Goal: Information Seeking & Learning: Learn about a topic

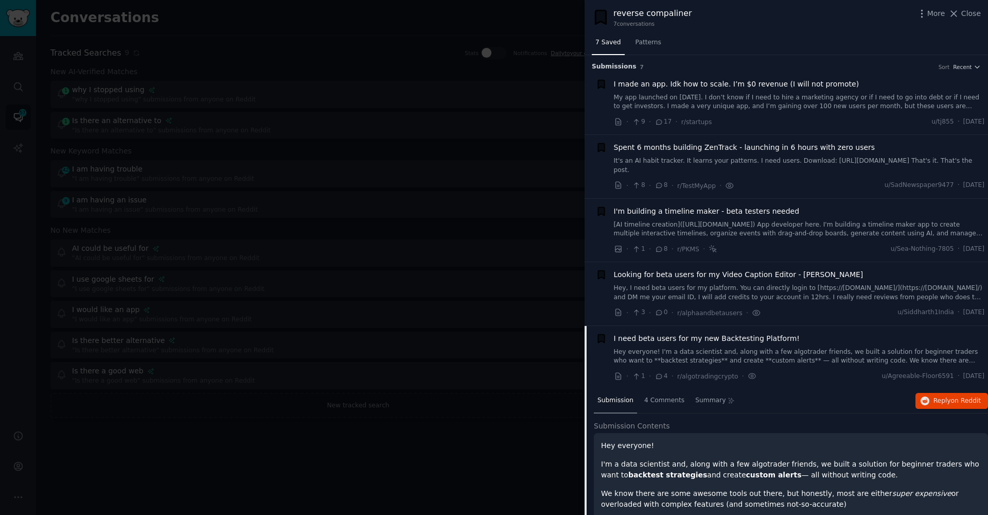
scroll to position [267, 0]
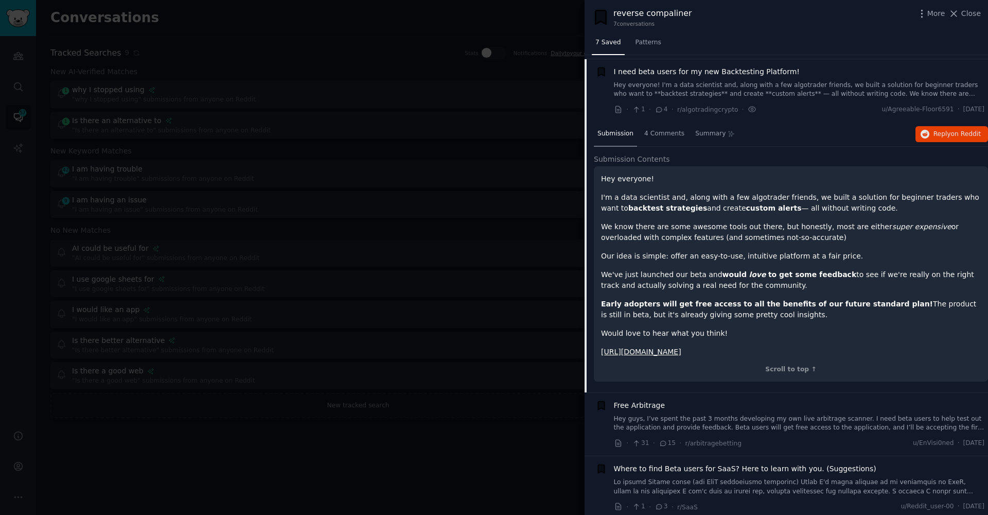
click at [460, 404] on div at bounding box center [494, 257] width 988 height 515
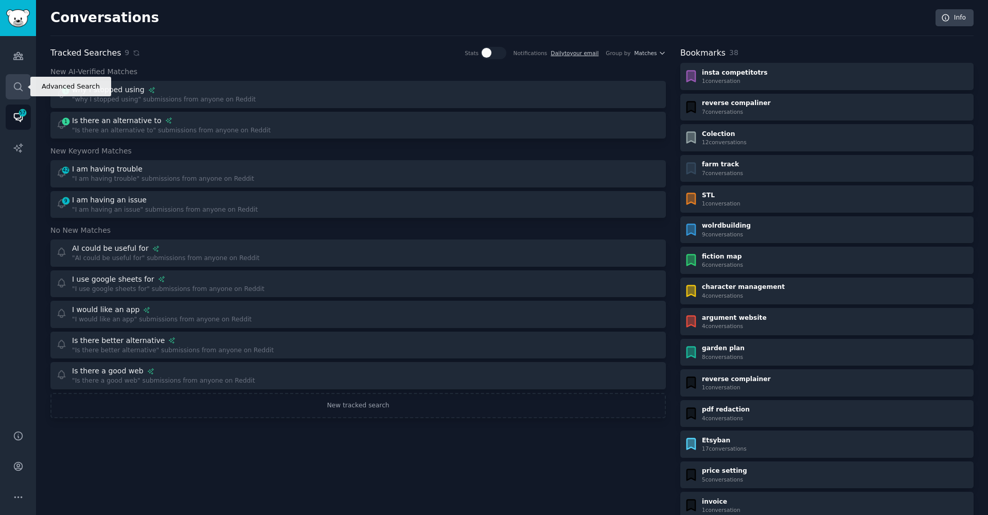
click at [19, 91] on icon "Sidebar" at bounding box center [18, 86] width 11 height 11
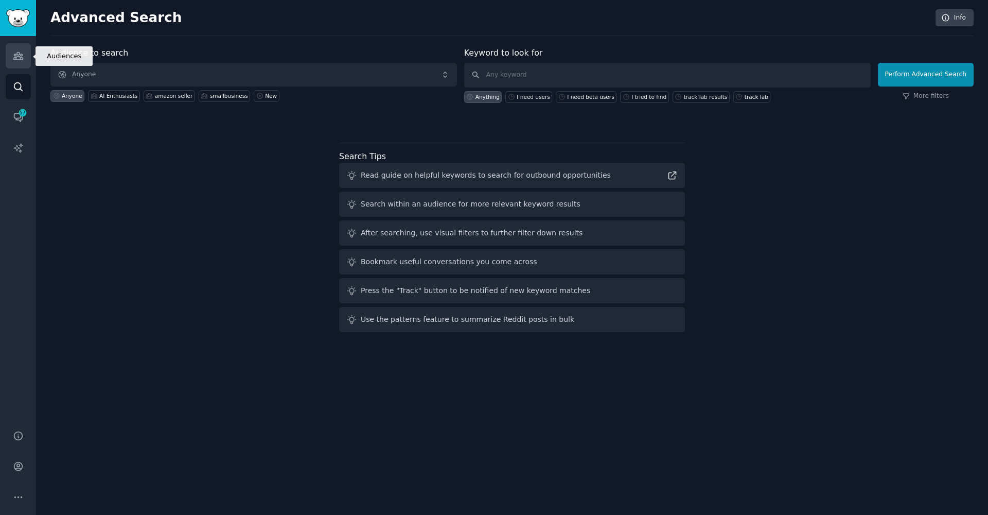
click at [9, 62] on link "Audiences" at bounding box center [18, 55] width 25 height 25
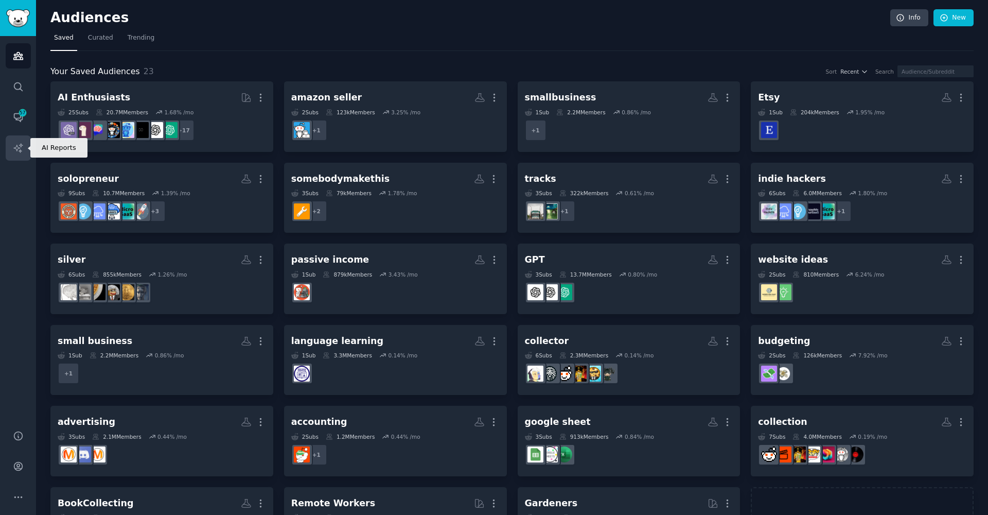
click at [16, 156] on link "AI Reports" at bounding box center [18, 147] width 25 height 25
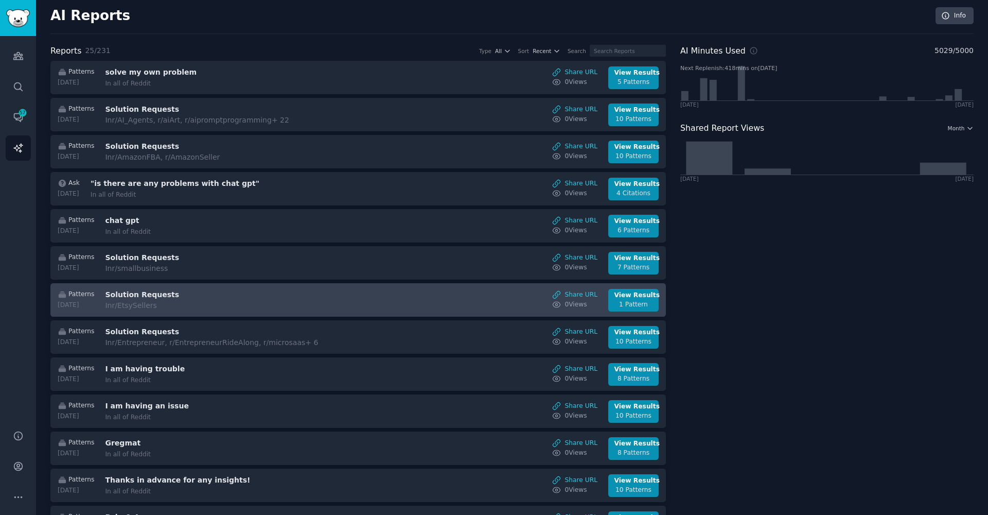
scroll to position [51, 0]
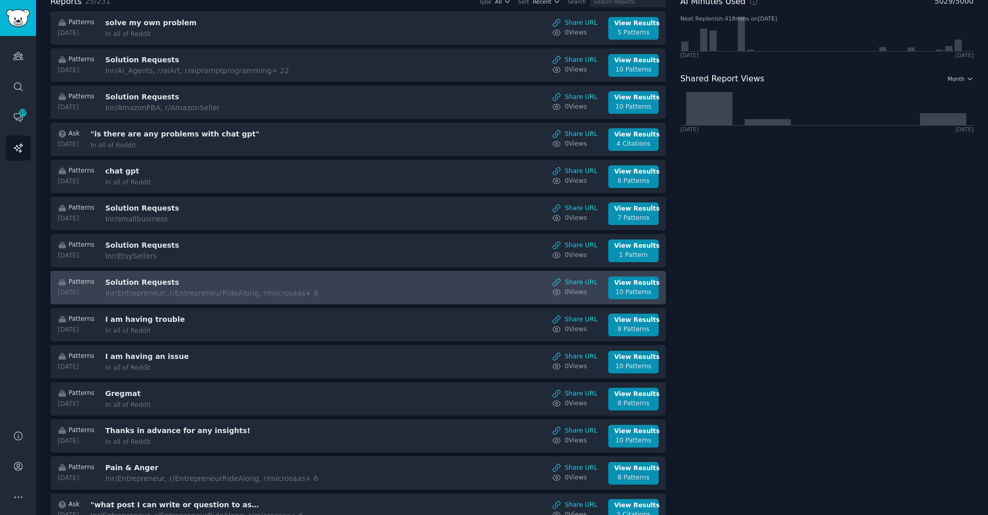
click at [367, 285] on div "Patterns [DATE] Solution Requests In r/Entrepreneur, r/EntrepreneurRideAlong, r…" at bounding box center [358, 287] width 605 height 23
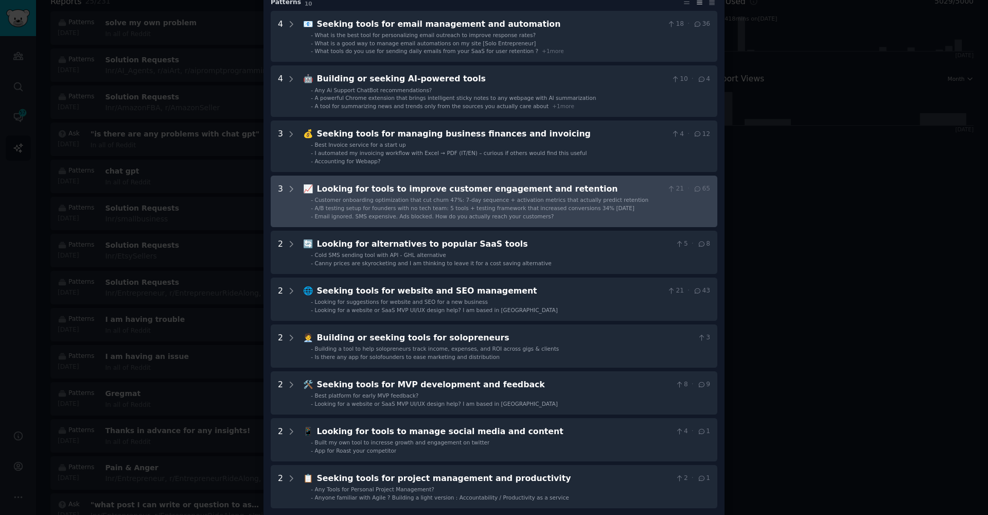
scroll to position [77, 0]
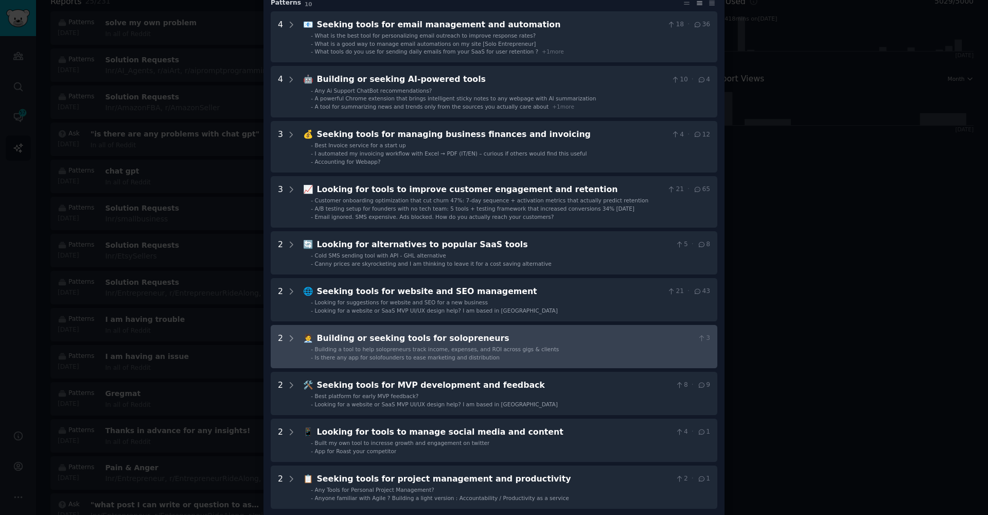
click at [390, 346] on span "Building a tool to help solopreneurs track income, expenses, and ROI across gig…" at bounding box center [437, 349] width 244 height 6
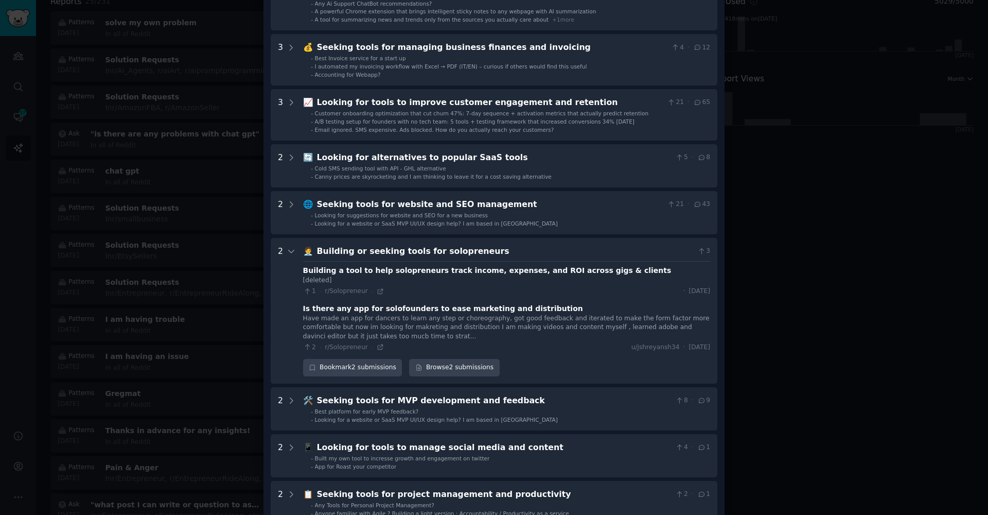
scroll to position [178, 0]
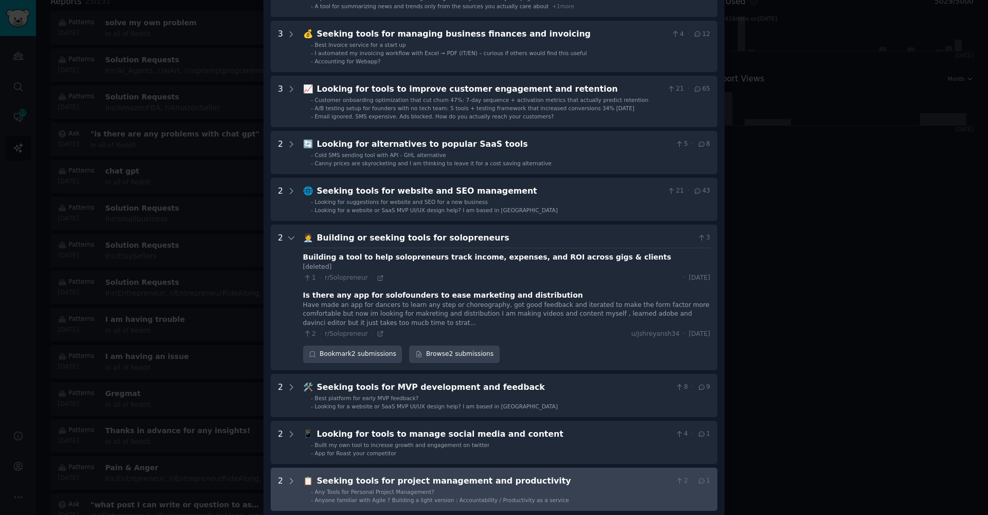
click at [365, 488] on span "Any Tools for Personal Project Management?" at bounding box center [374, 491] width 119 height 6
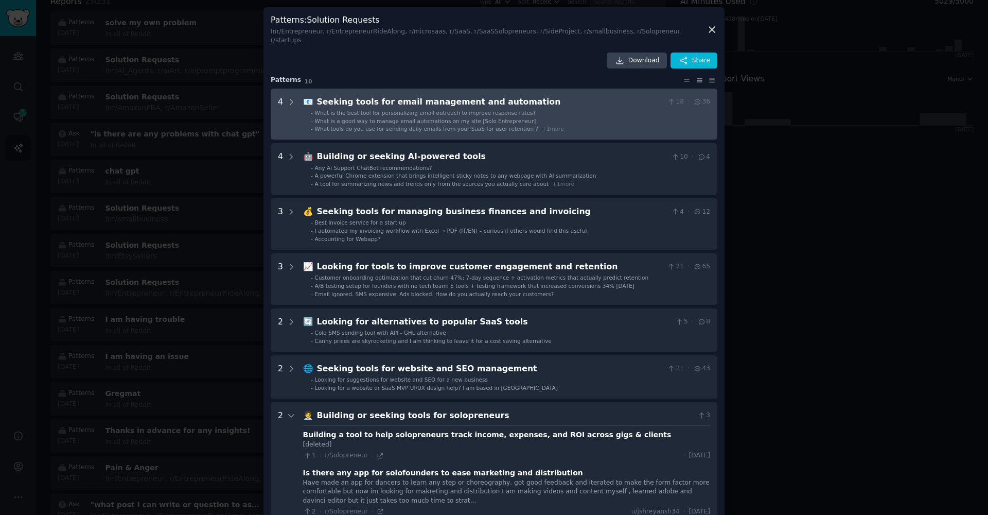
scroll to position [0, 0]
click at [347, 110] on span "What is the best tool for personalizing email outreach to improve response rate…" at bounding box center [425, 113] width 221 height 6
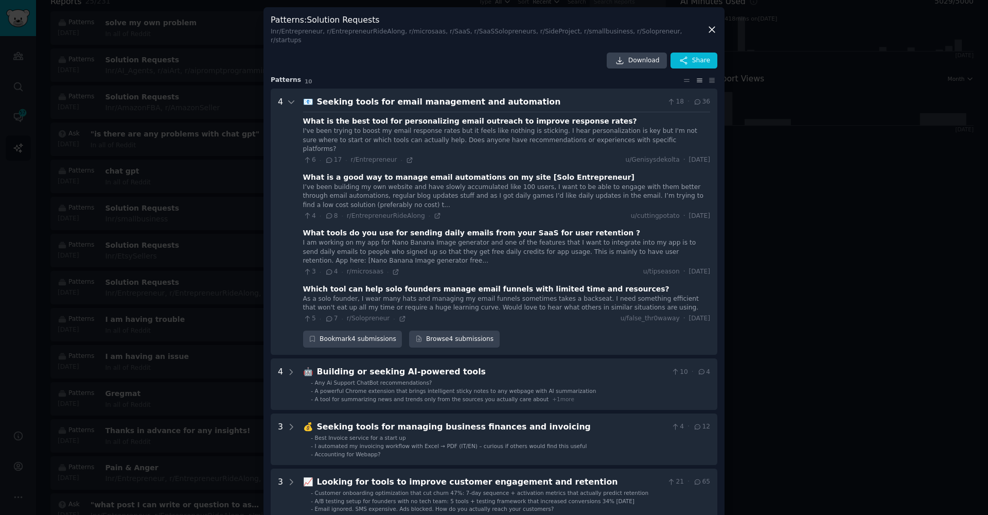
scroll to position [79, 0]
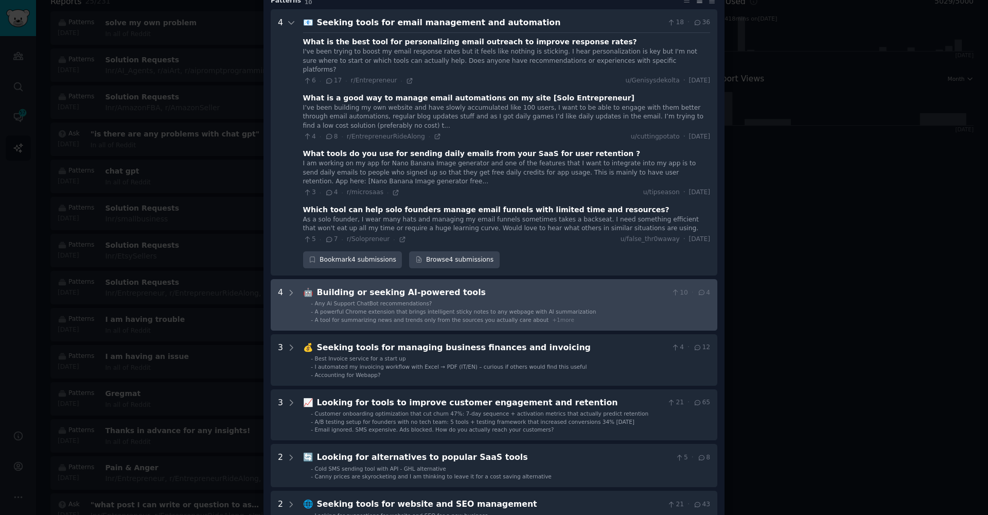
click at [371, 316] on div "A tool for summarizing news and trends only from the sources you actually care …" at bounding box center [444, 319] width 259 height 7
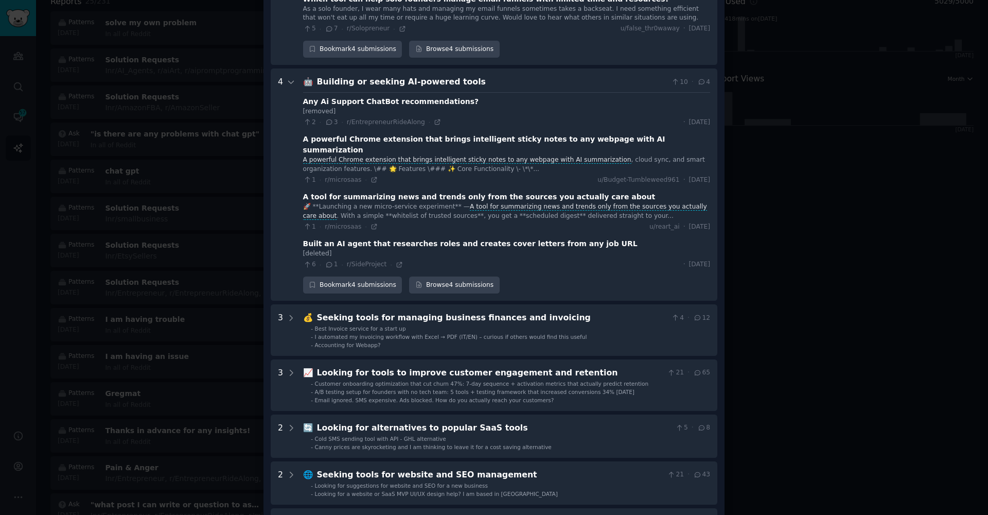
scroll to position [336, 0]
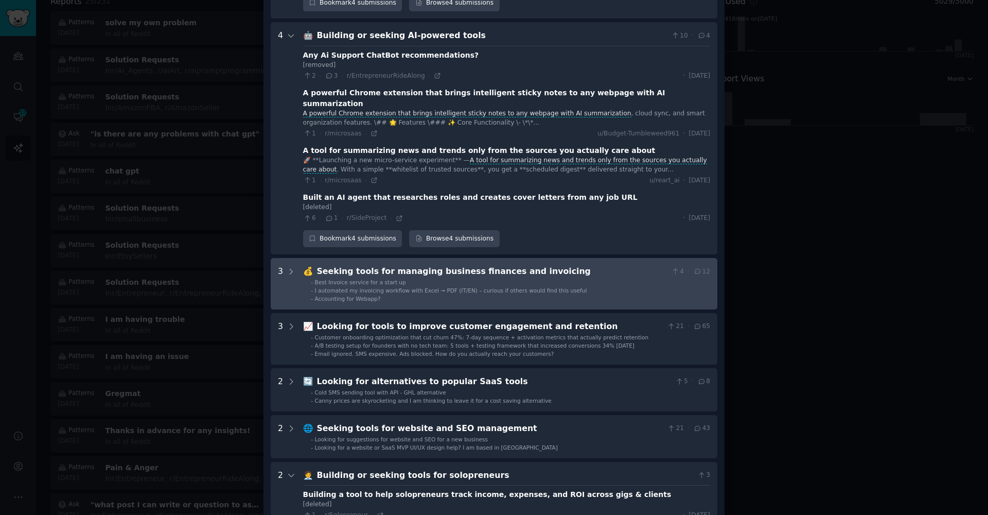
click at [342, 287] on span "I automated my invoicing workflow with Excel → PDF (IT/EN) – curious if others …" at bounding box center [451, 290] width 272 height 6
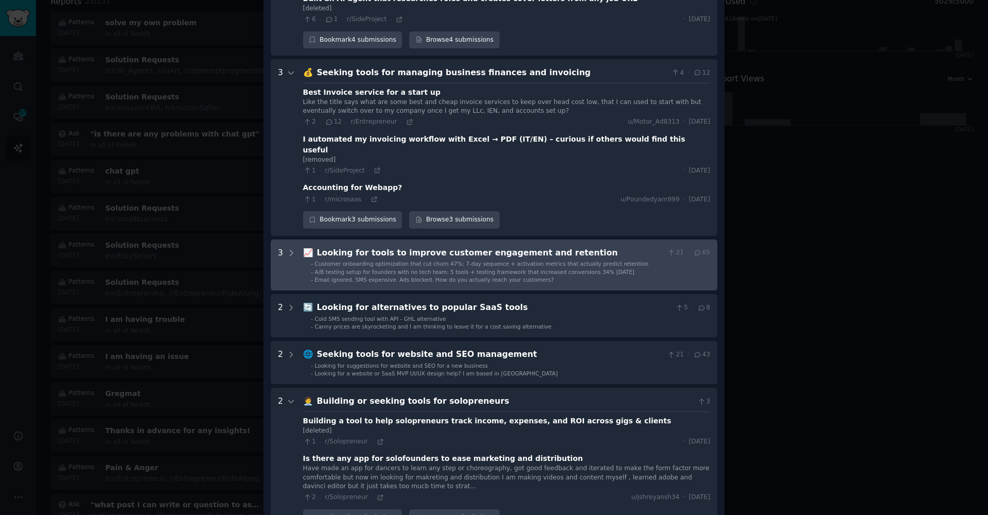
click at [354, 276] on span "Email ignored. SMS expensive. Ads blocked. How do you actually reach your custo…" at bounding box center [434, 279] width 239 height 6
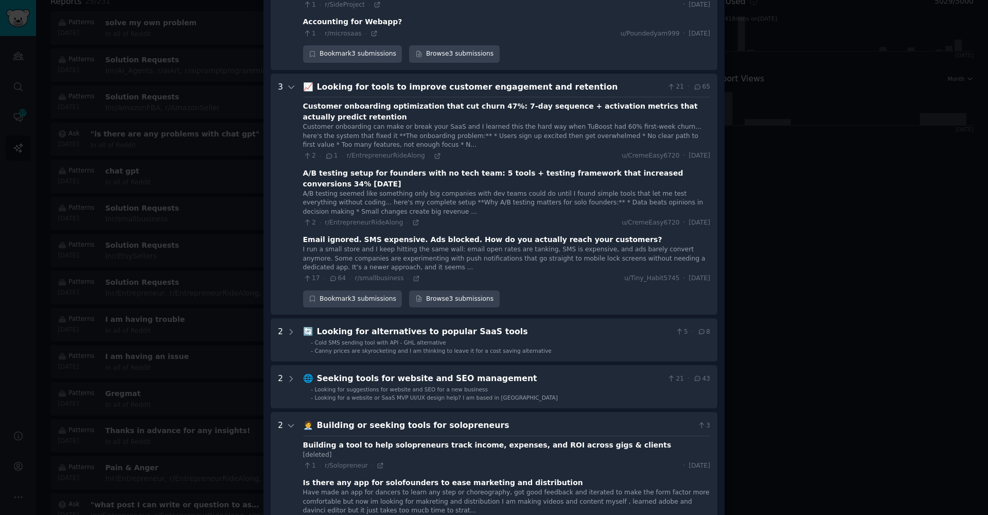
scroll to position [725, 0]
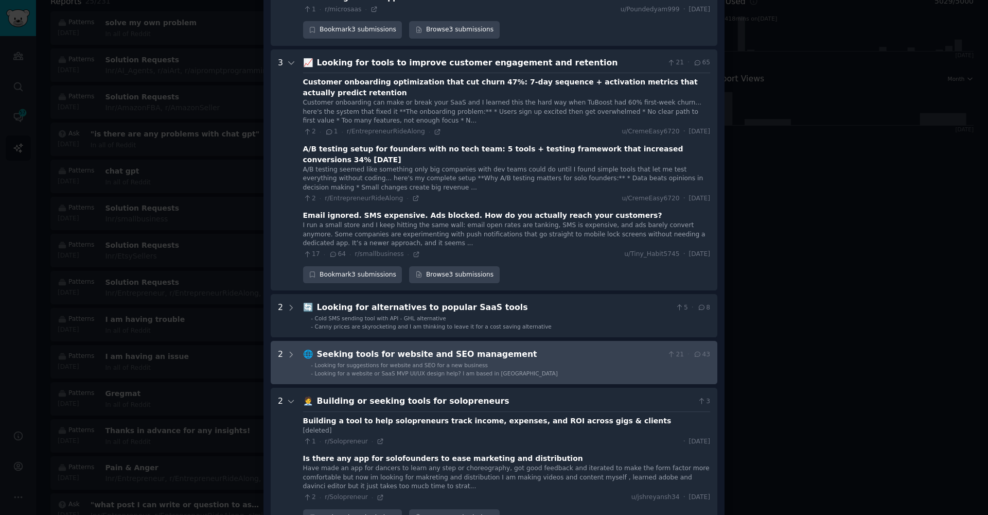
click at [359, 341] on management "2 🌐 Seeking tools for website and SEO management 21 · 43 - Looking for suggesti…" at bounding box center [494, 362] width 447 height 43
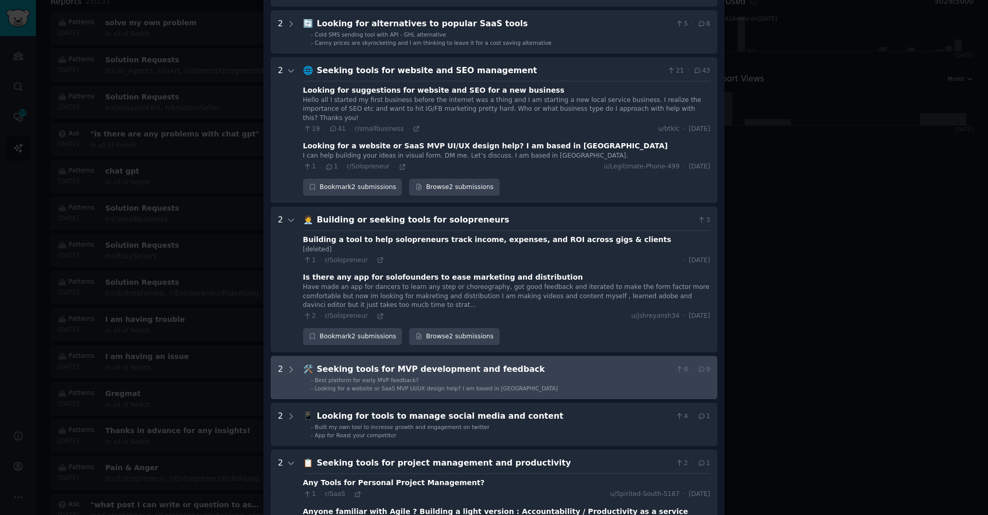
click at [366, 363] on div "Seeking tools for MVP development and feedback" at bounding box center [494, 369] width 355 height 13
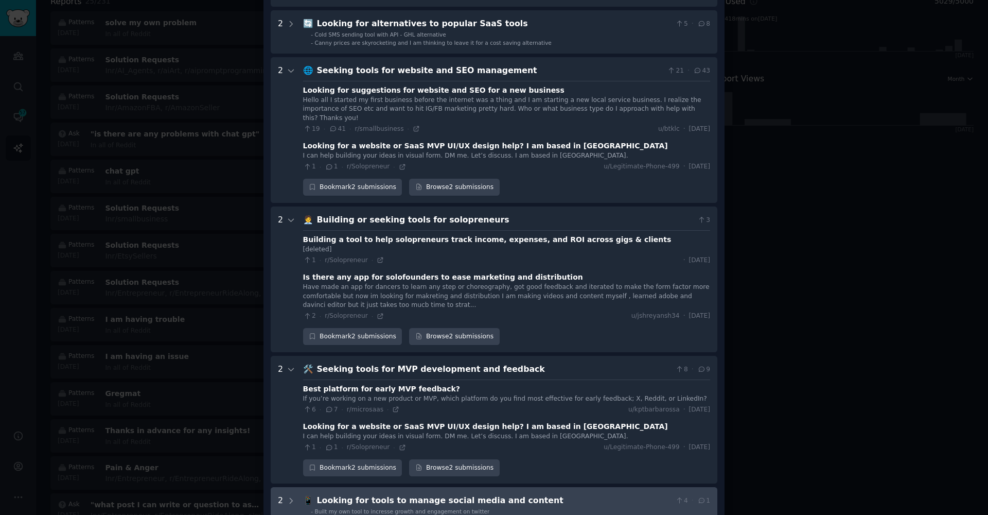
scroll to position [1113, 0]
